Goal: Information Seeking & Learning: Find specific fact

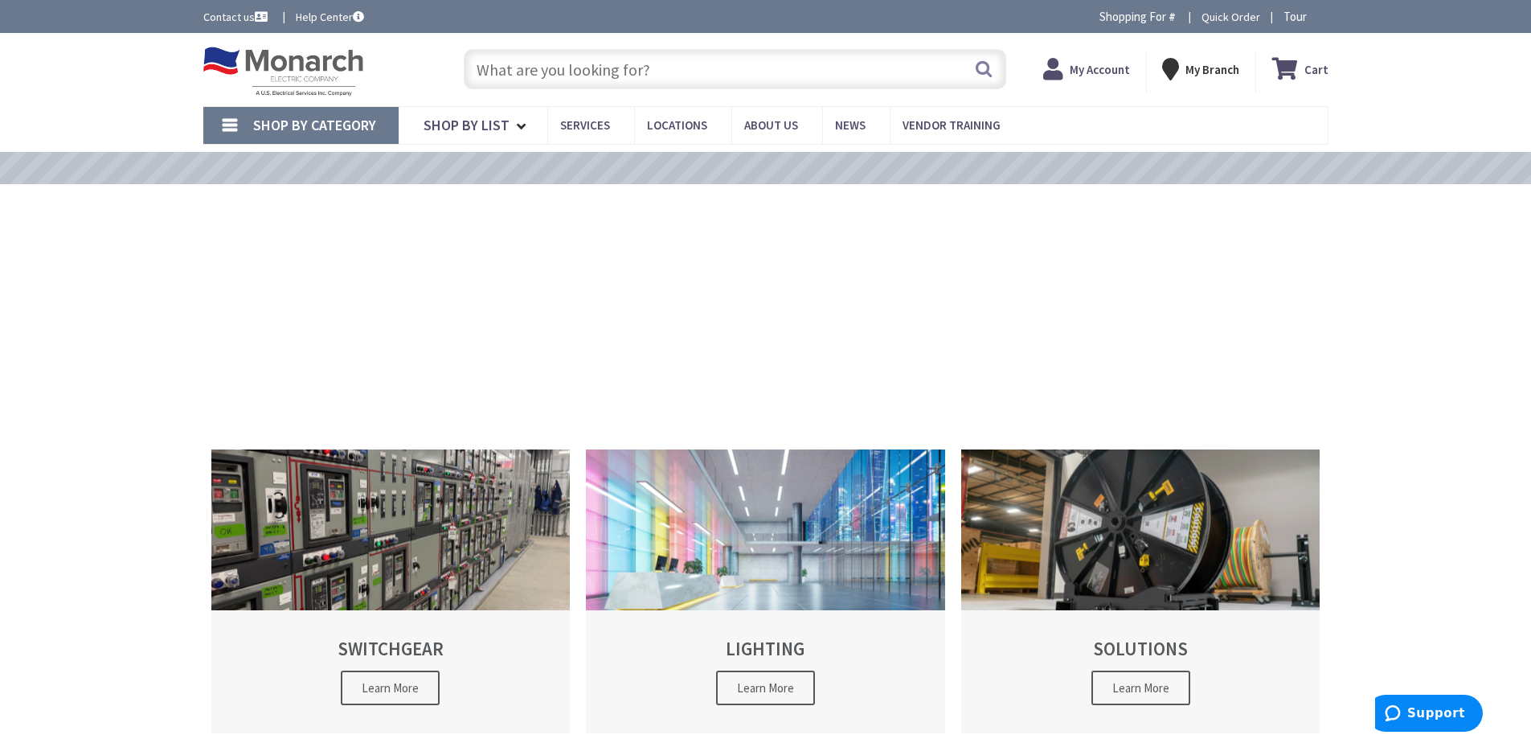
click at [605, 71] on input "text" at bounding box center [735, 69] width 543 height 40
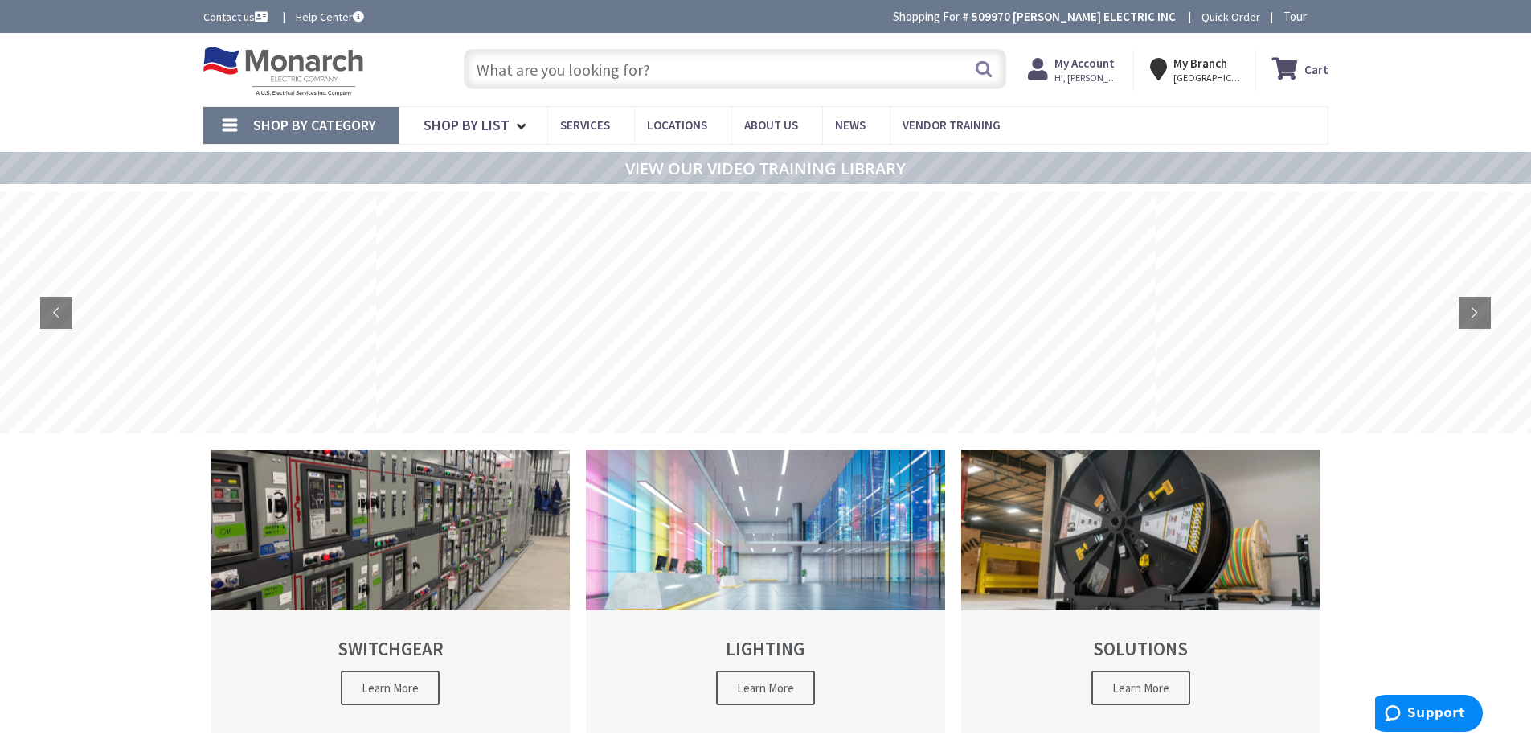
click at [605, 77] on input "text" at bounding box center [735, 69] width 543 height 40
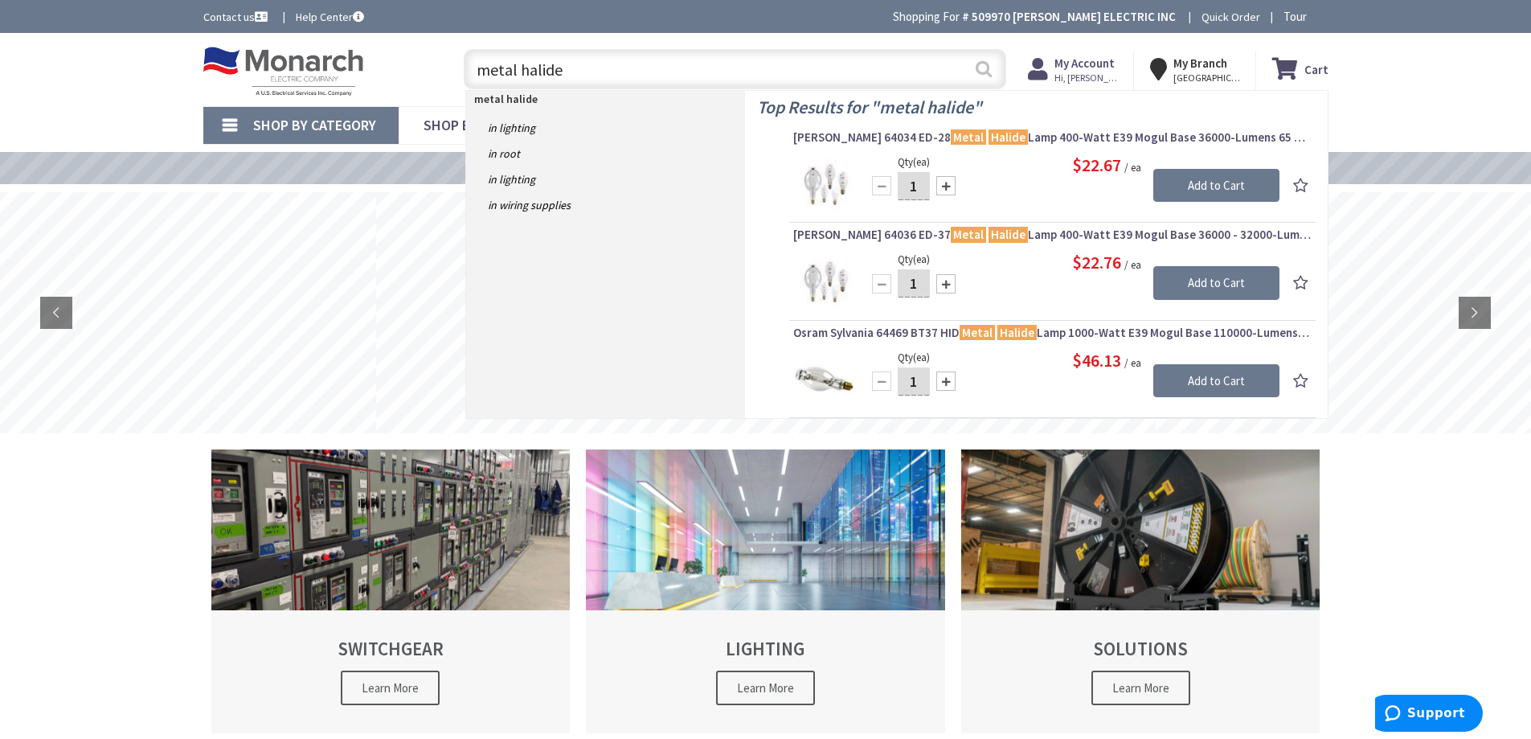
type input "metal halide"
click at [990, 68] on button "Search" at bounding box center [984, 69] width 21 height 36
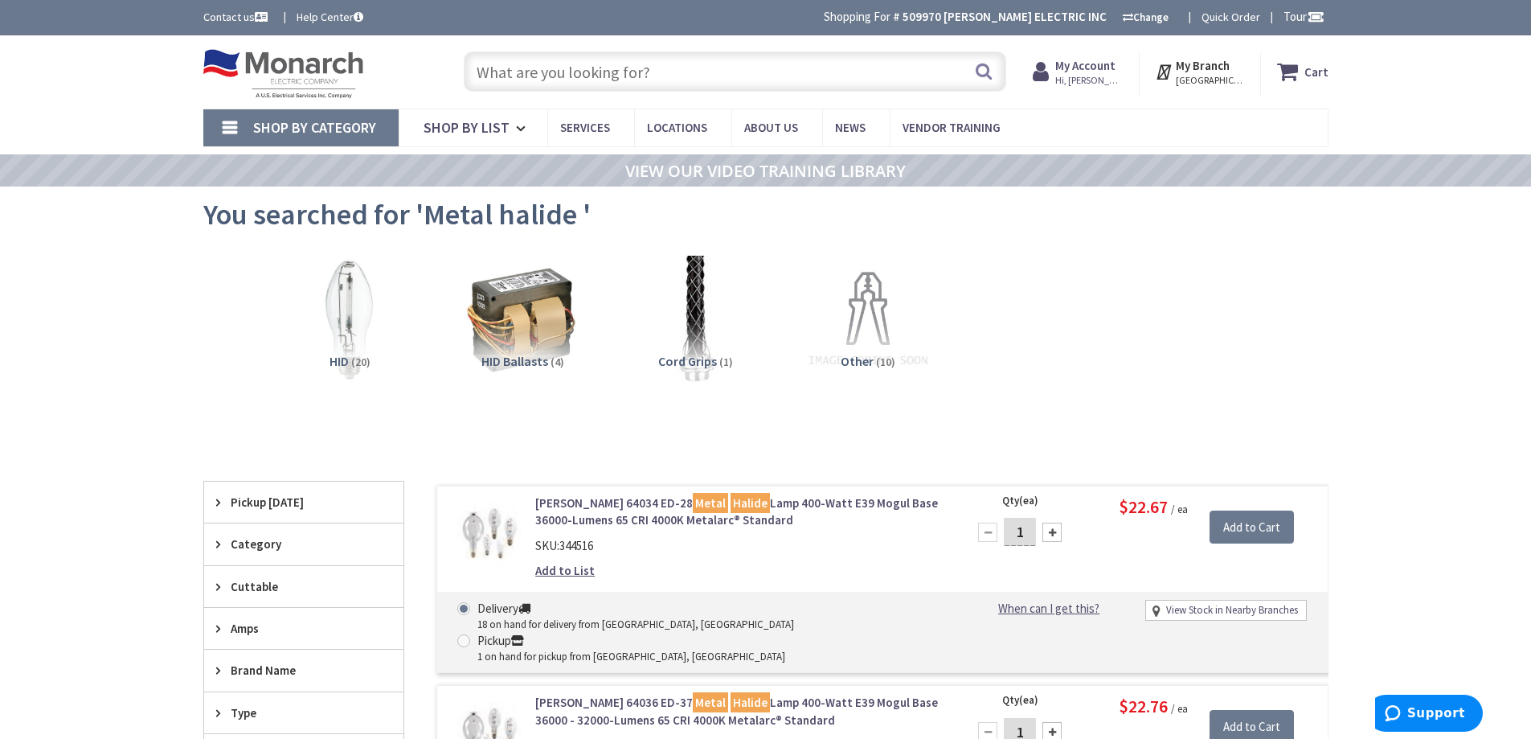
click at [514, 76] on input "text" at bounding box center [735, 71] width 543 height 40
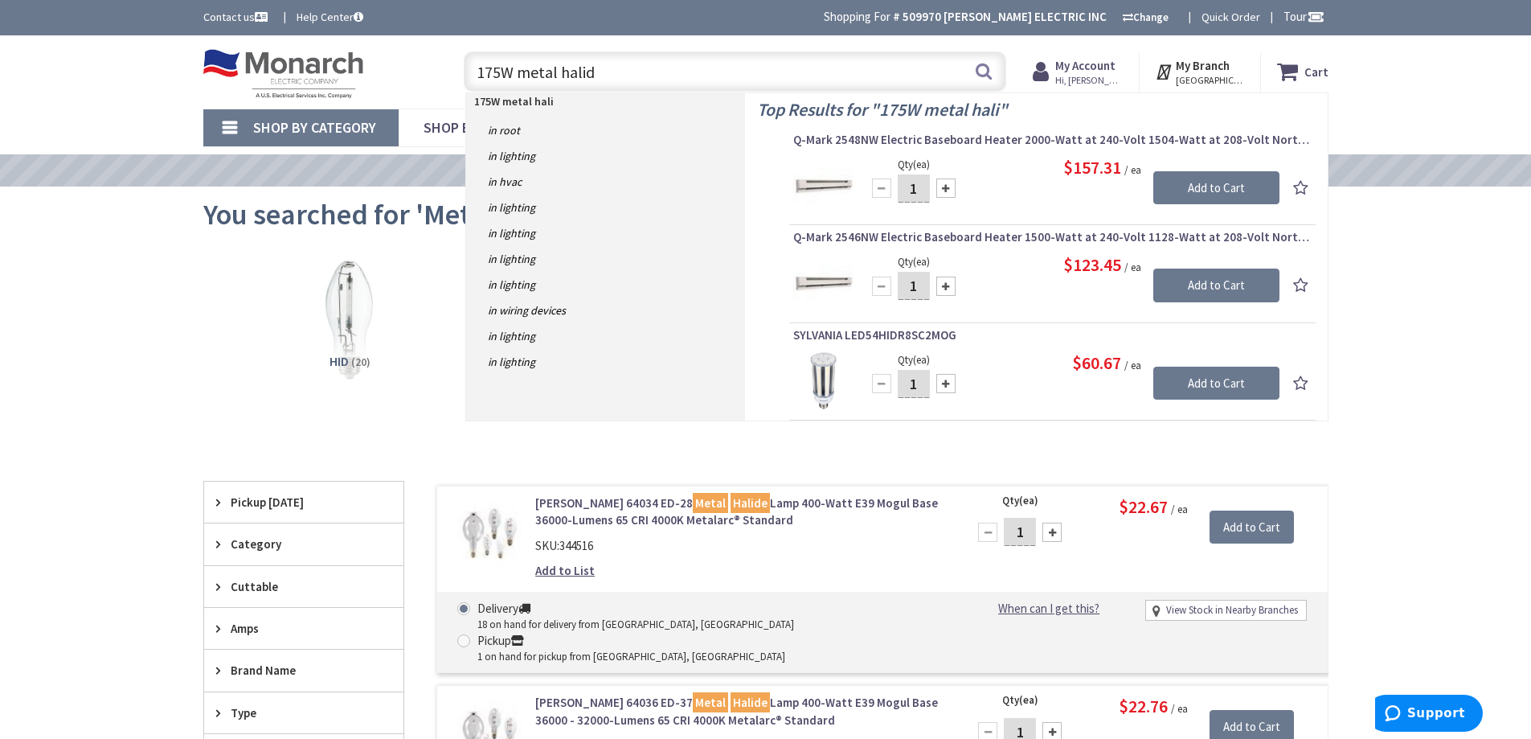
type input "175W metal halide"
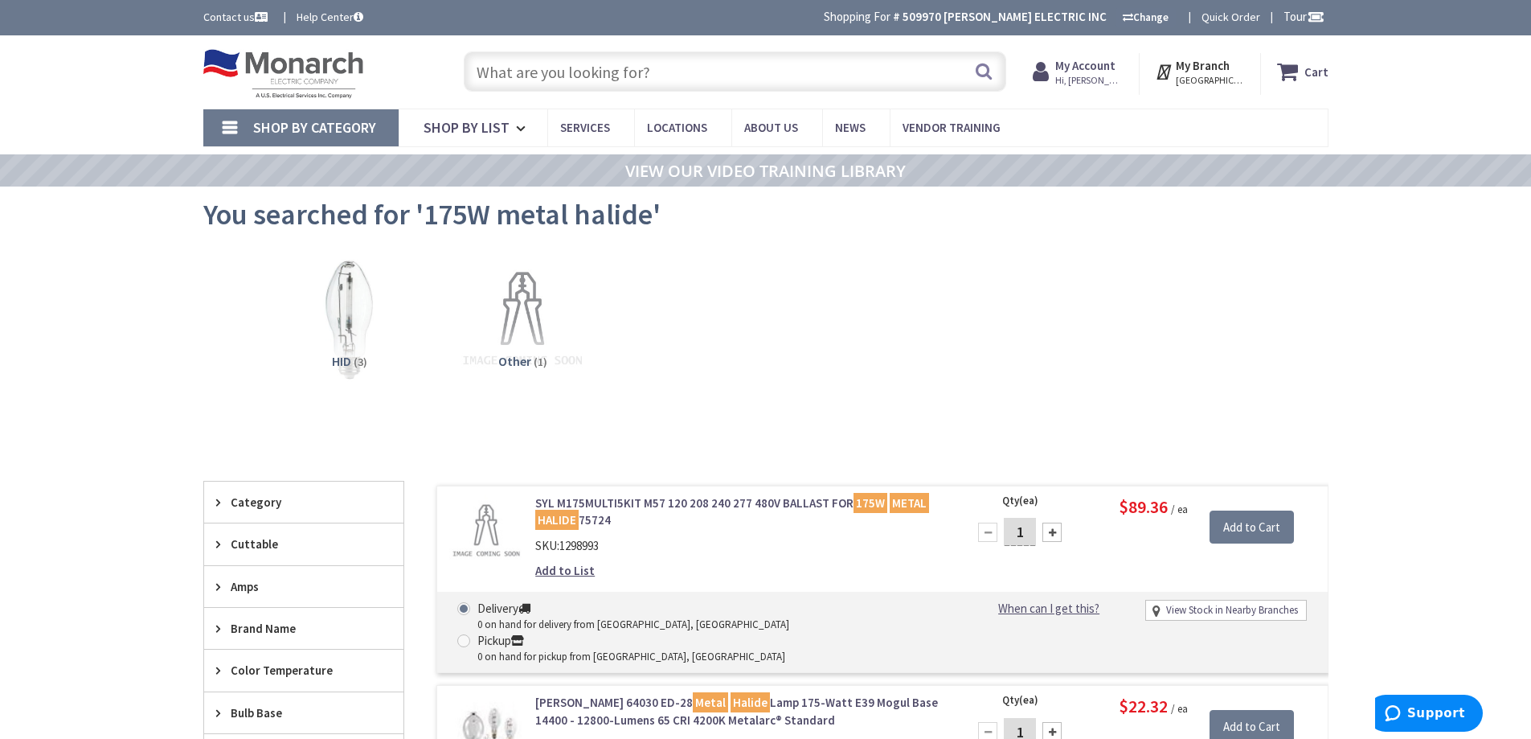
click at [707, 82] on input "text" at bounding box center [735, 71] width 543 height 40
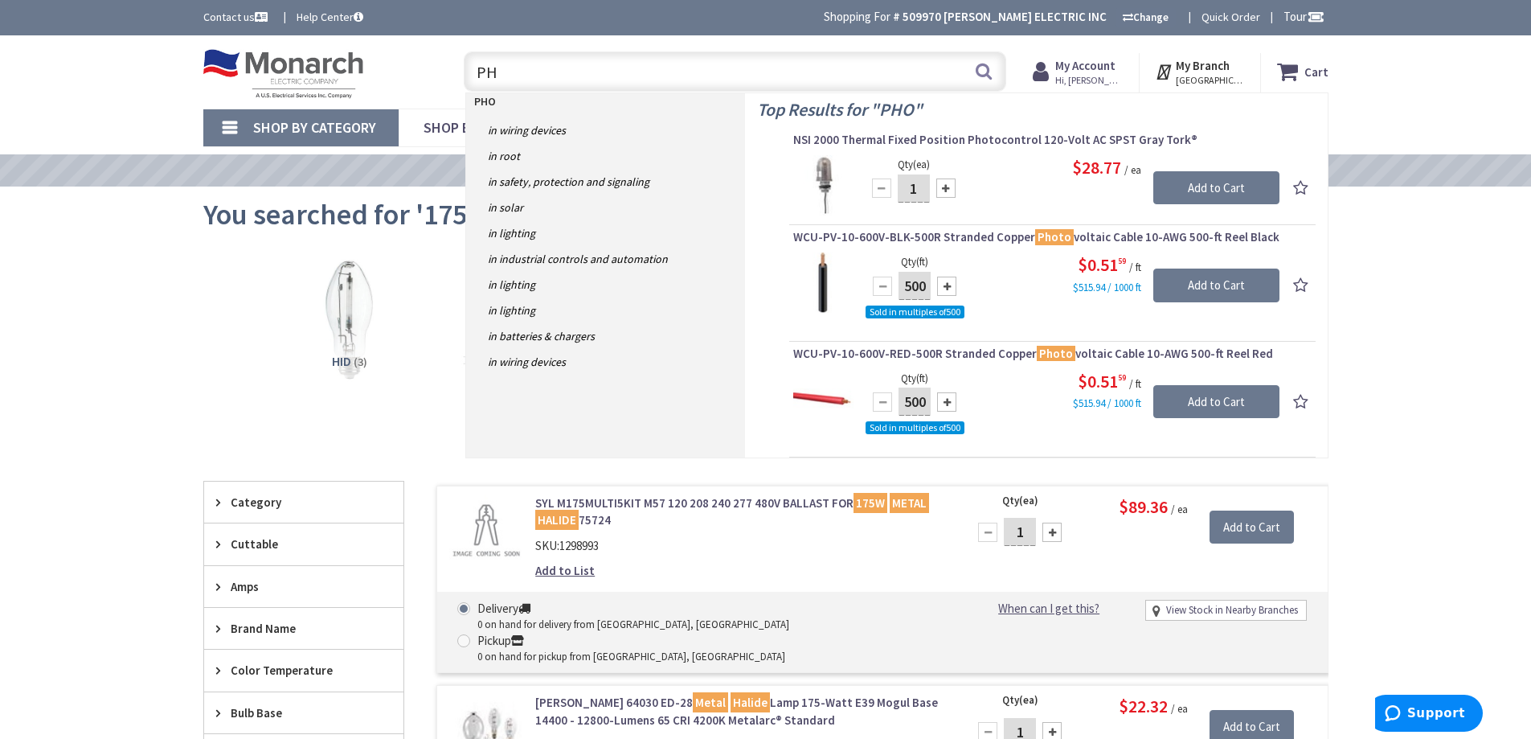
type input "P"
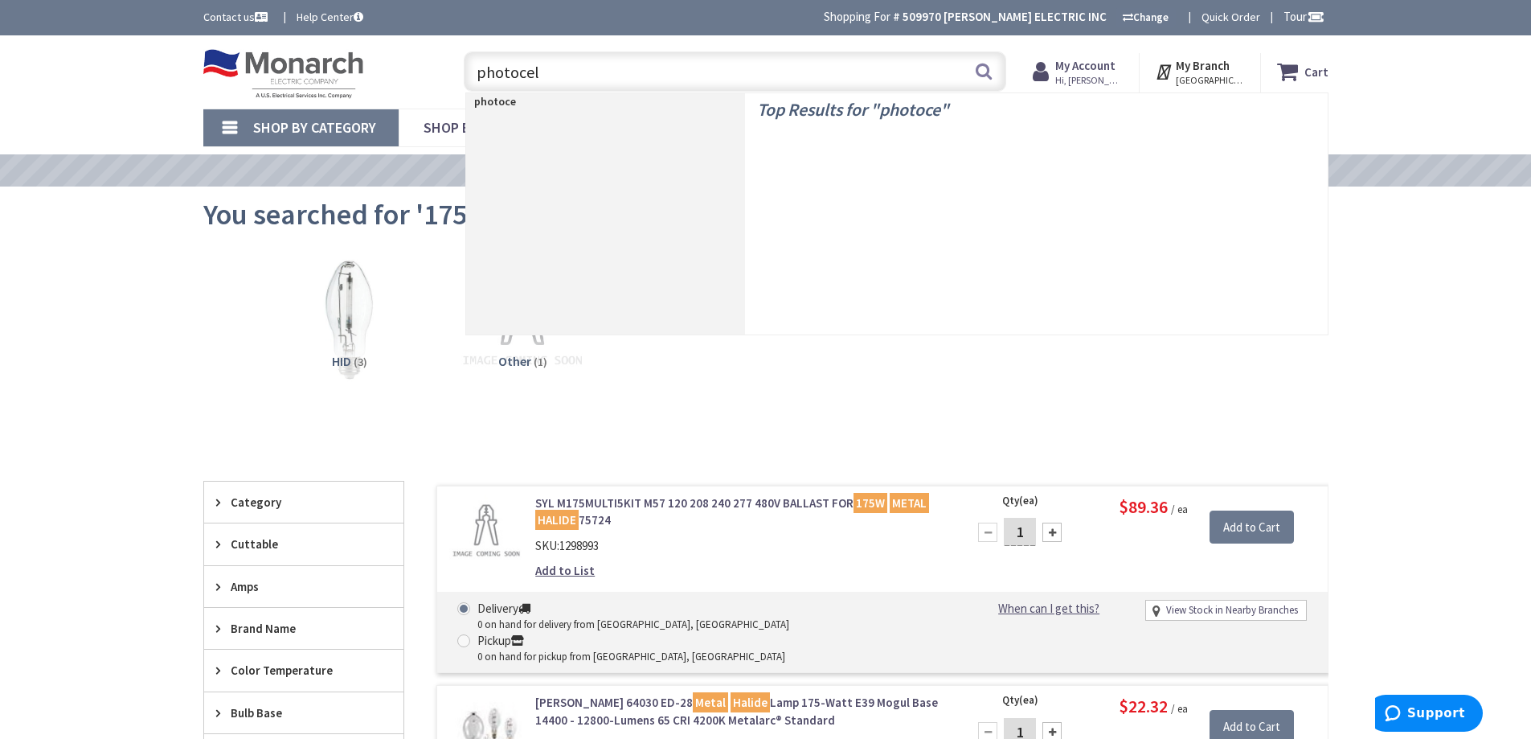
type input "photocell"
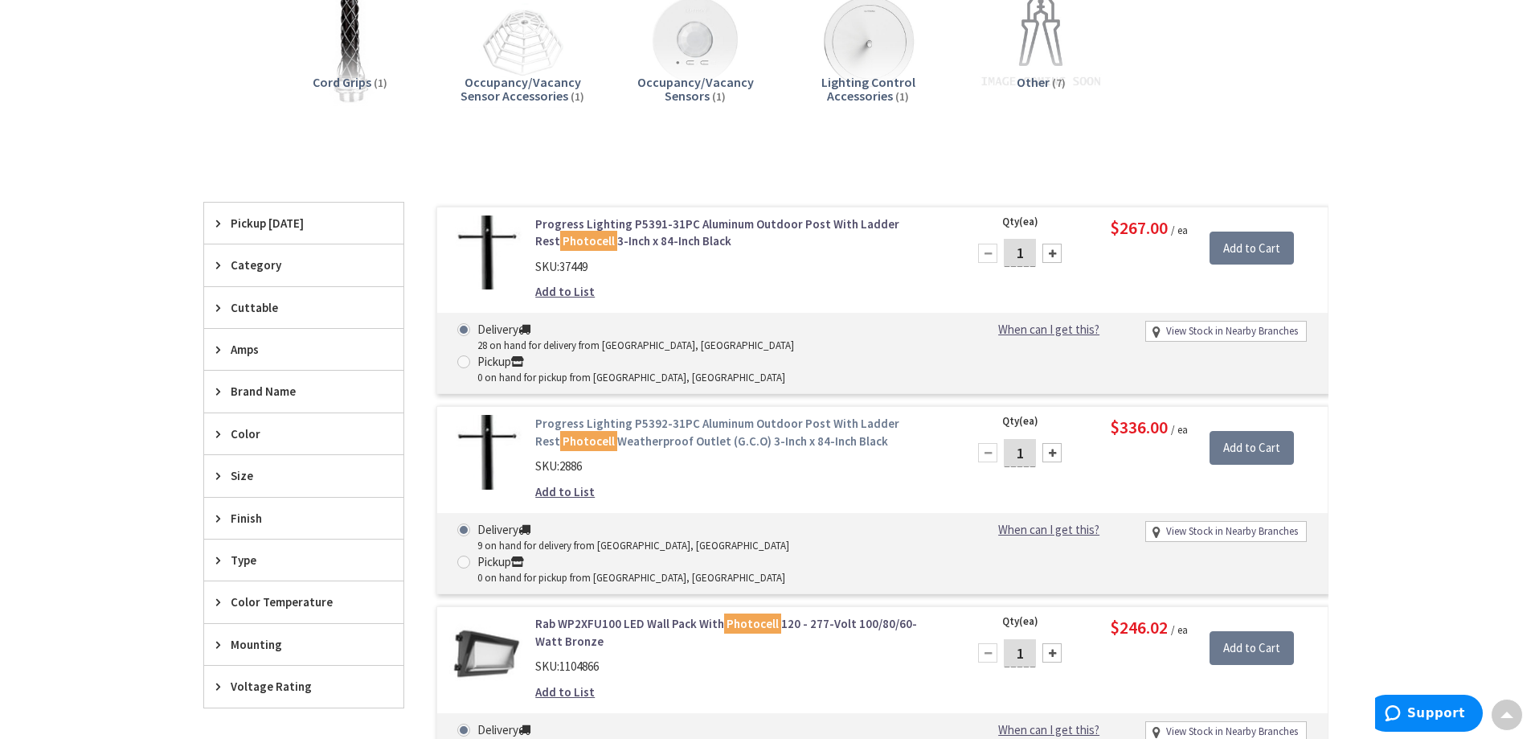
scroll to position [324, 0]
